Goal: Find specific page/section: Find specific page/section

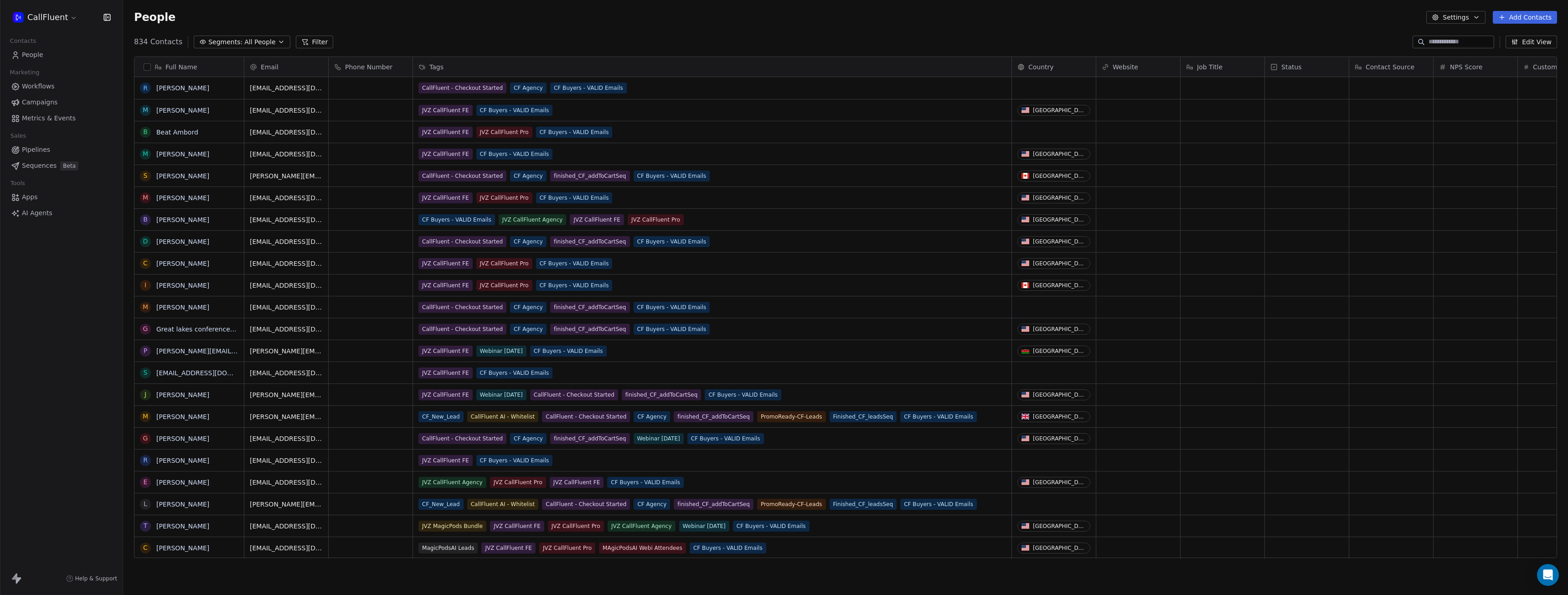
scroll to position [517, 1438]
